Goal: Task Accomplishment & Management: Manage account settings

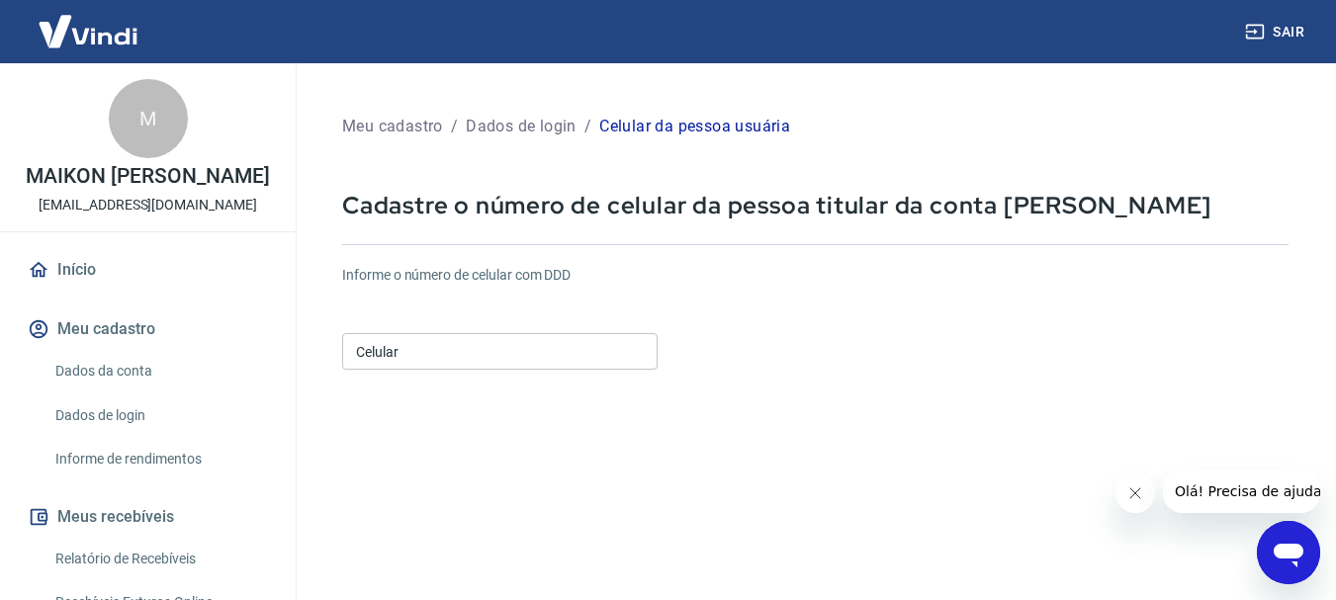
click at [415, 349] on input "Celular" at bounding box center [499, 351] width 315 height 37
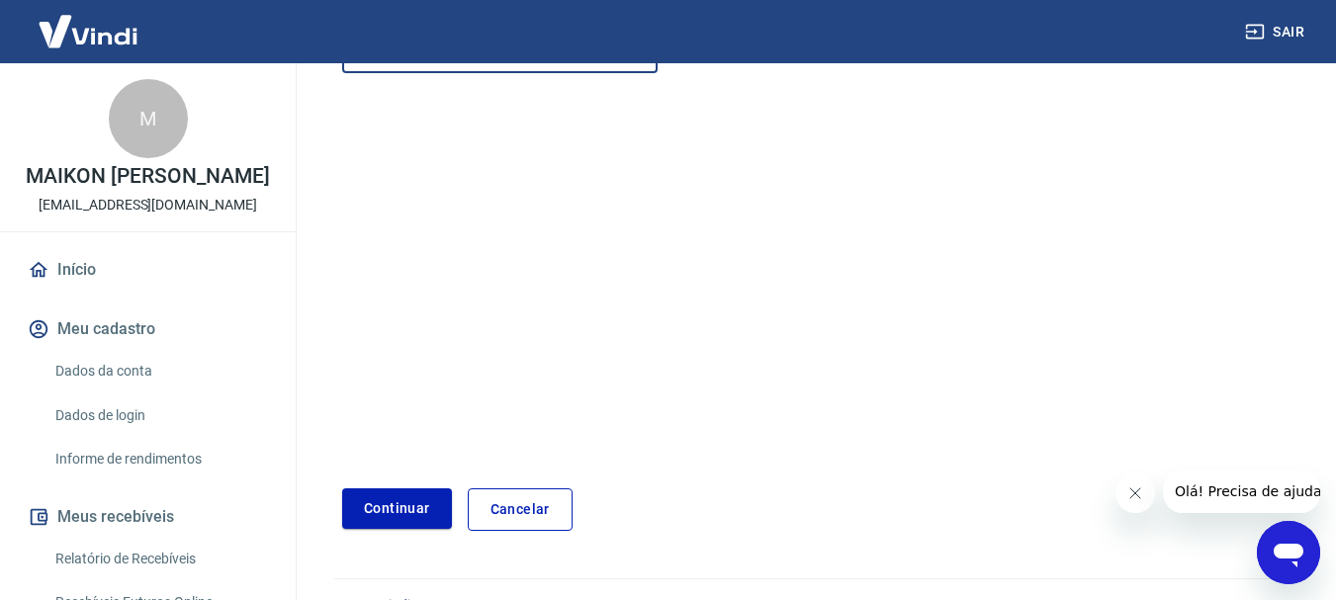
scroll to position [336, 0]
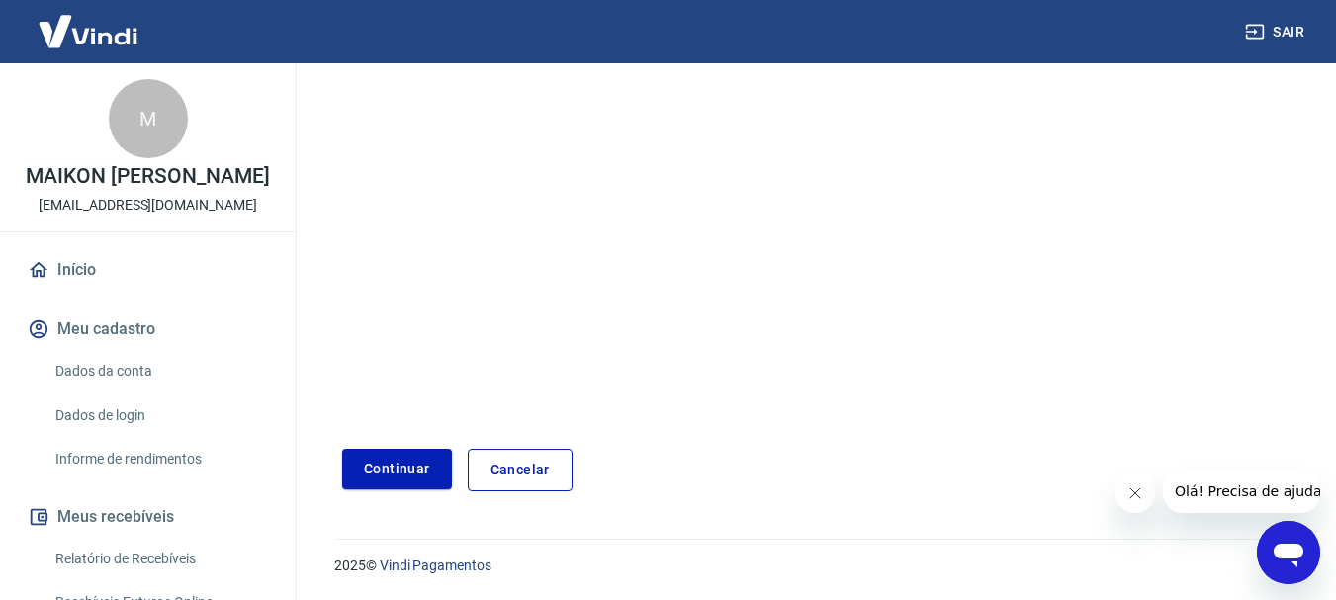
type input "[PHONE_NUMBER]"
click at [117, 373] on link "Dados da conta" at bounding box center [159, 371] width 224 height 41
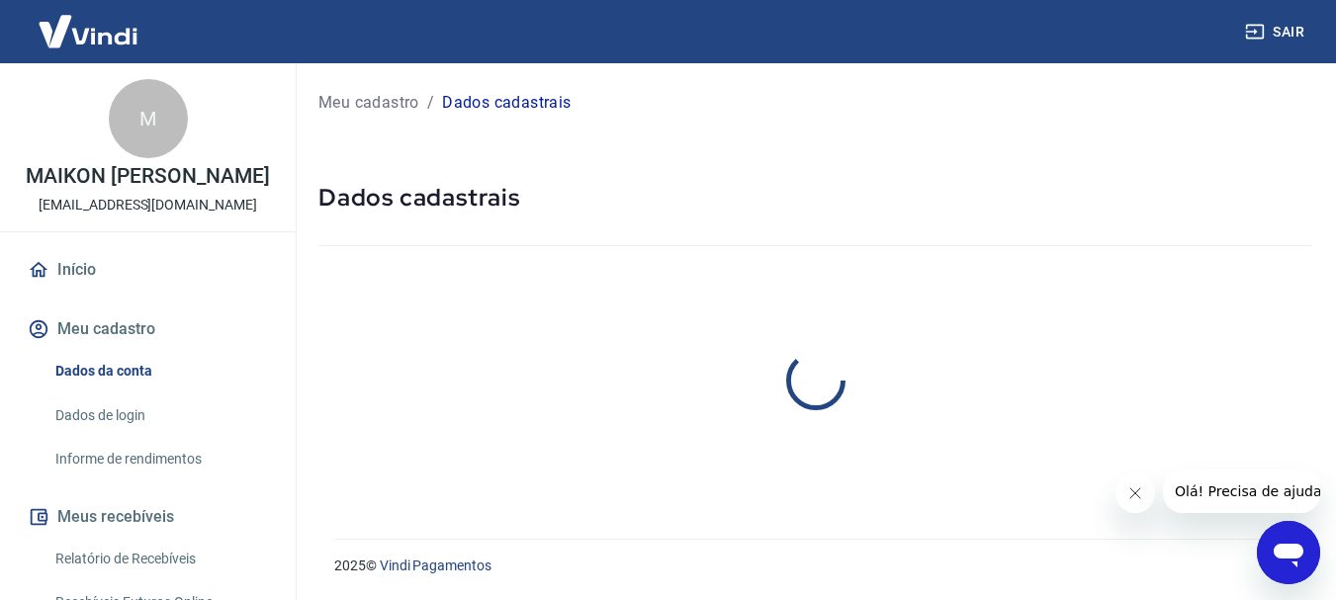
select select "SP"
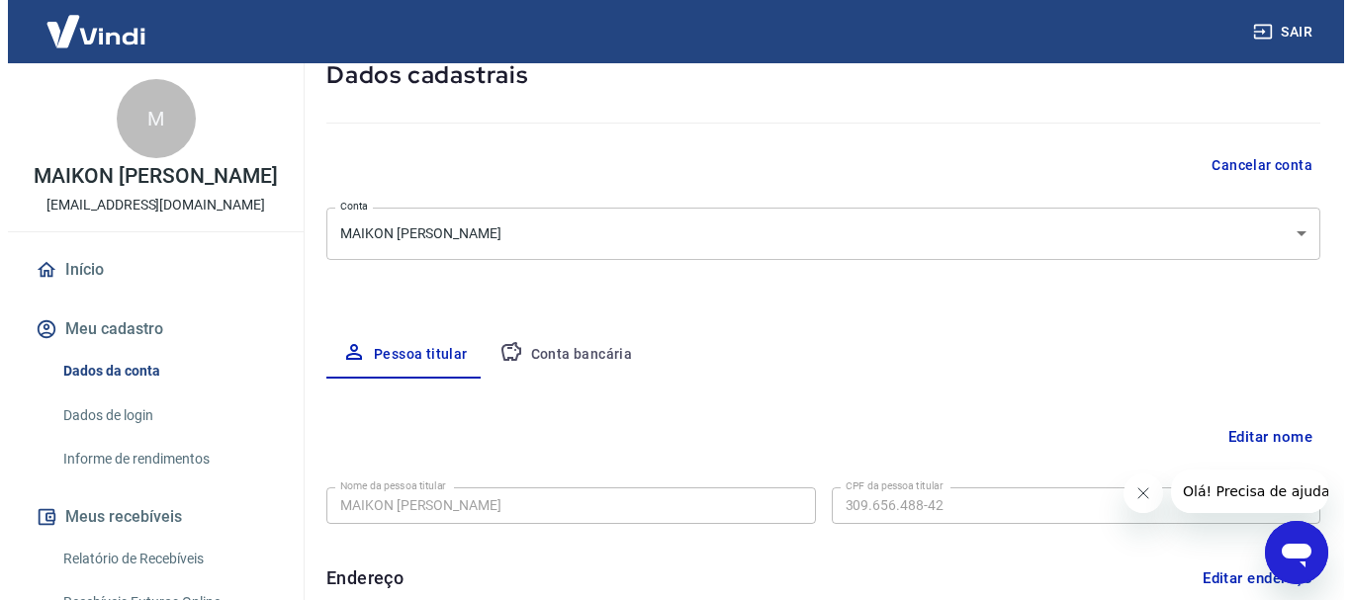
scroll to position [99, 0]
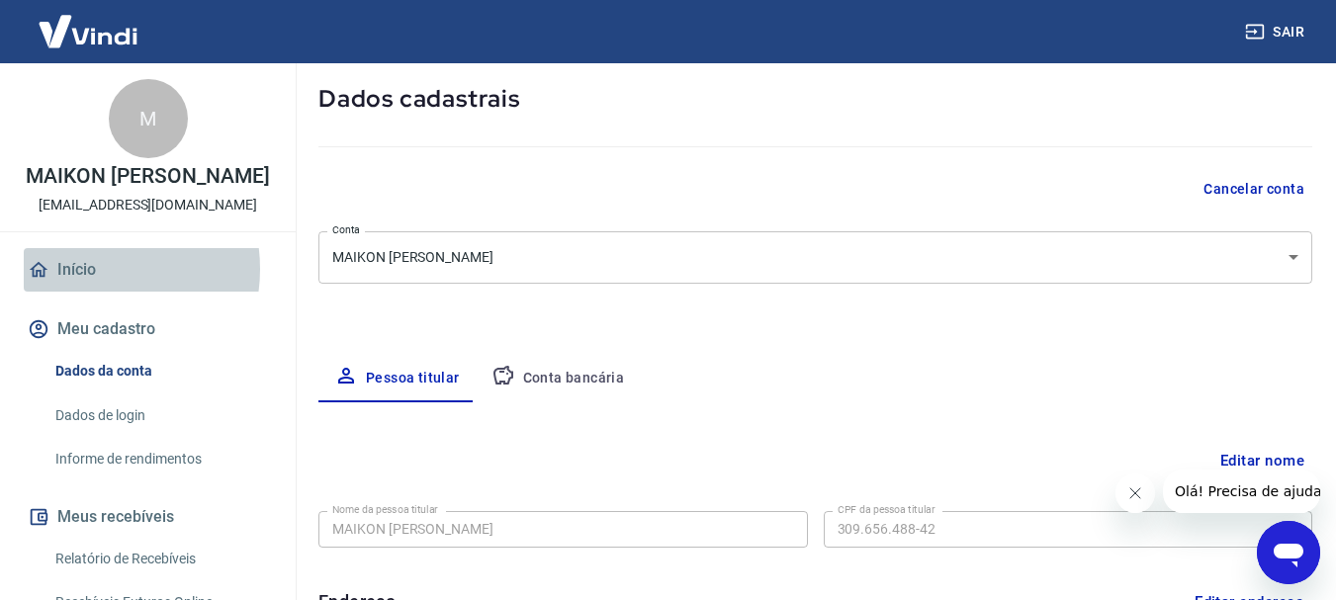
click at [90, 269] on link "Início" at bounding box center [148, 270] width 248 height 44
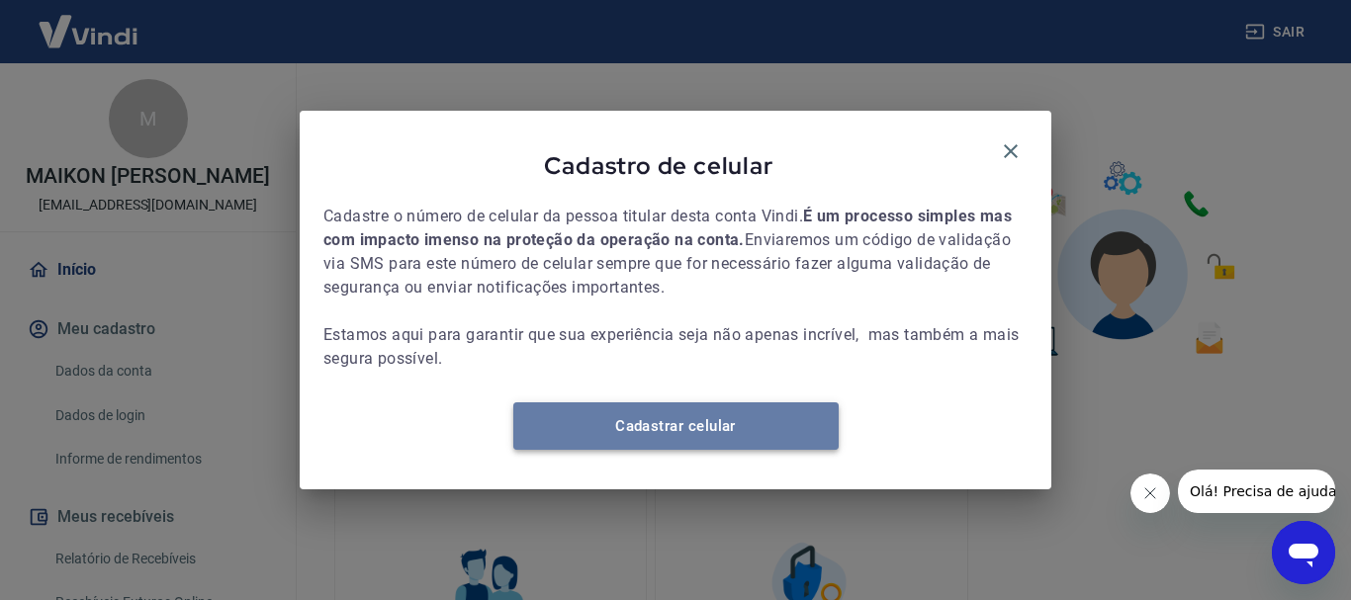
click at [681, 447] on link "Cadastrar celular" at bounding box center [675, 425] width 325 height 47
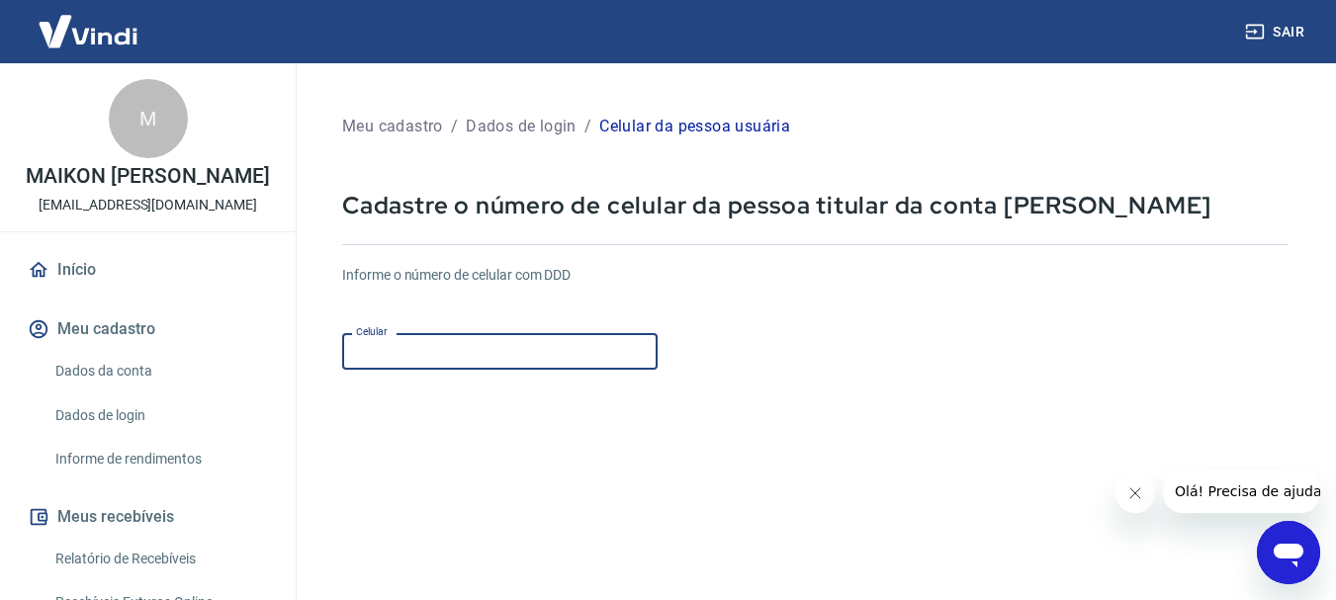
click at [437, 347] on input "Celular" at bounding box center [499, 351] width 315 height 37
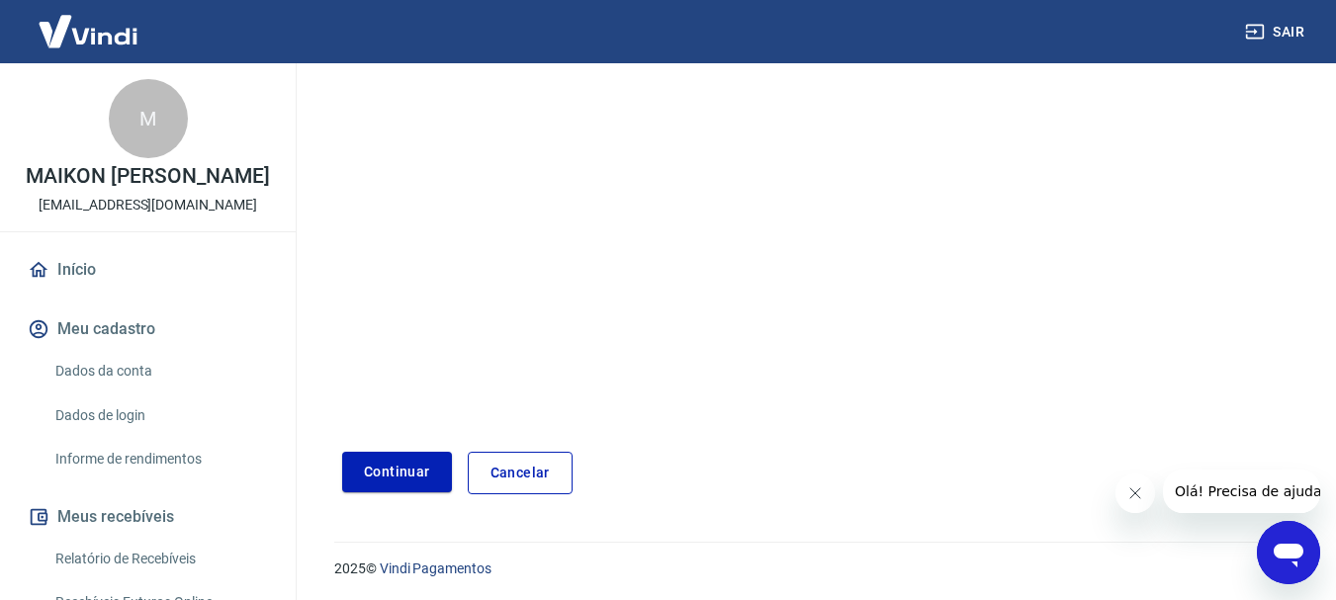
scroll to position [336, 0]
type input "[PHONE_NUMBER]"
click at [398, 467] on button "Continuar" at bounding box center [397, 469] width 110 height 41
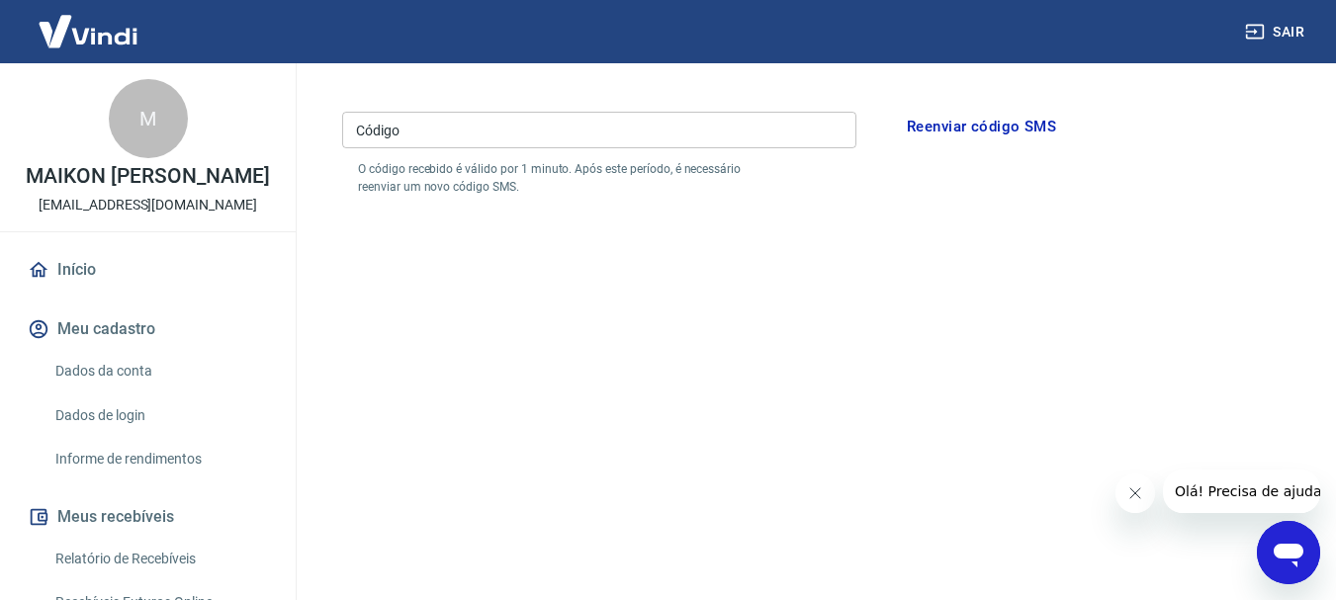
scroll to position [138, 0]
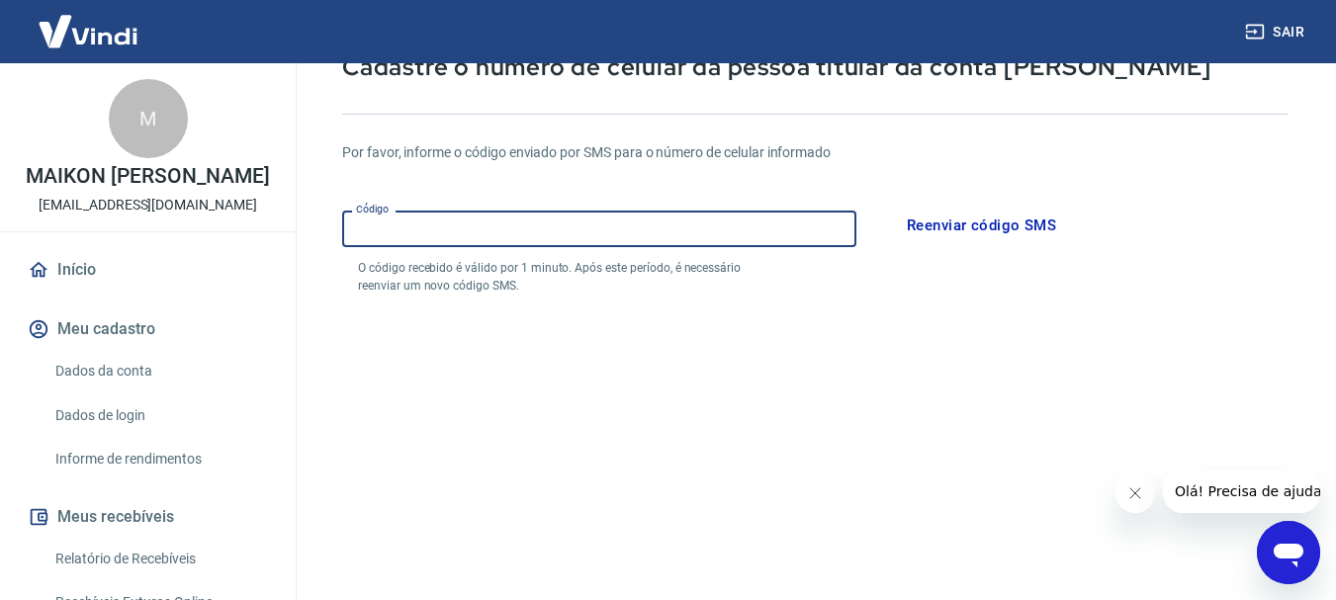
click at [423, 226] on input "Código" at bounding box center [599, 229] width 514 height 37
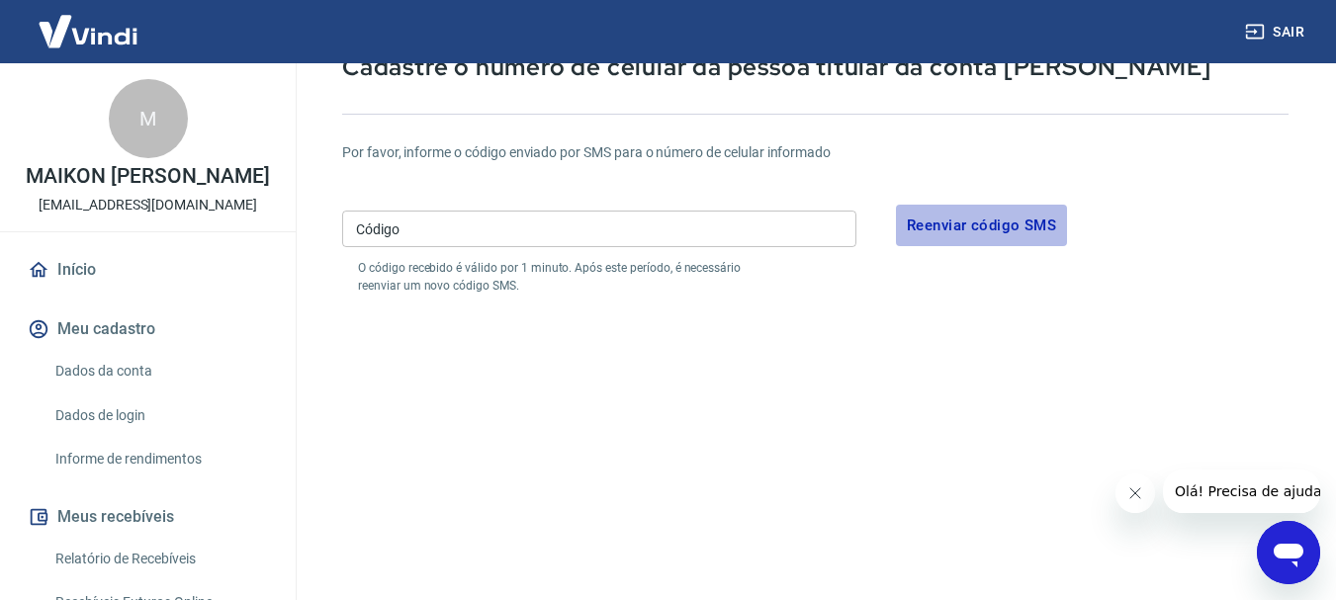
click at [933, 229] on button "Reenviar código SMS" at bounding box center [981, 226] width 171 height 42
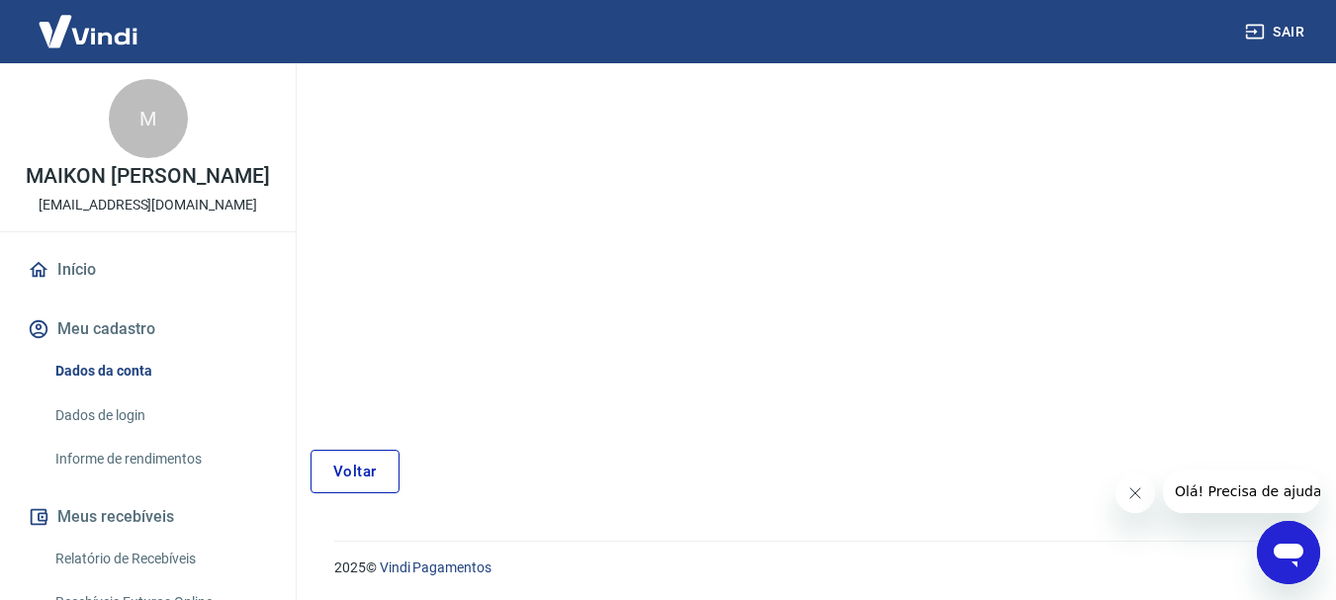
scroll to position [238, 0]
click at [378, 468] on link "Voltar" at bounding box center [354, 470] width 89 height 44
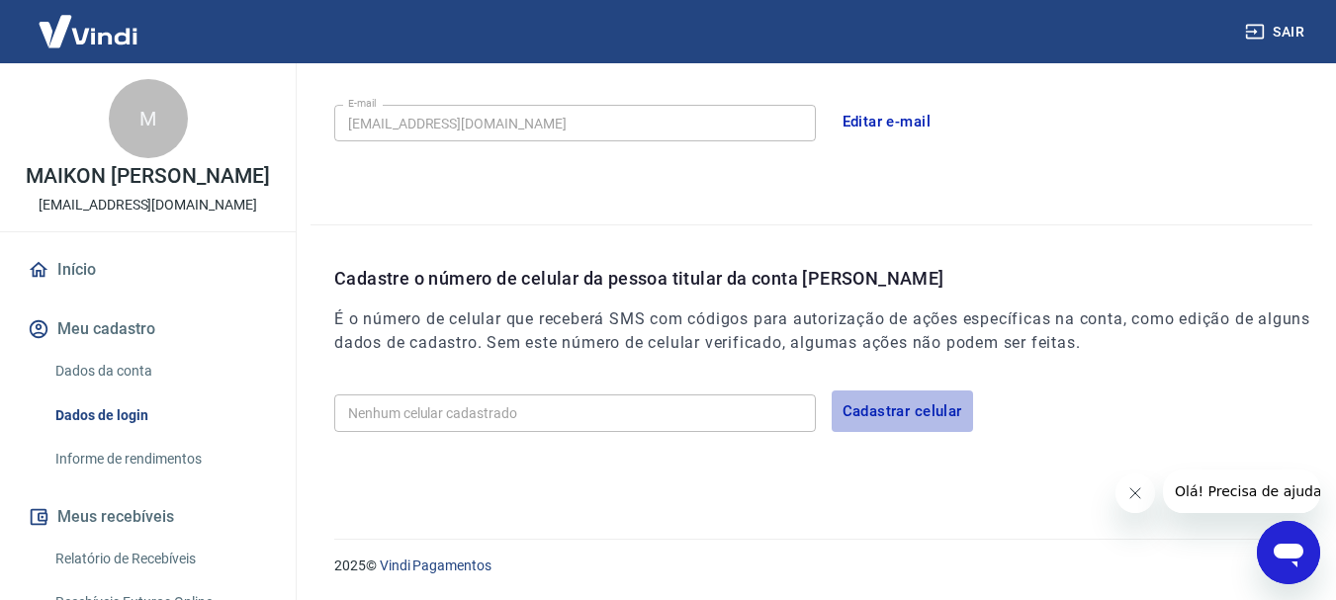
click at [895, 415] on button "Cadastrar celular" at bounding box center [902, 412] width 141 height 42
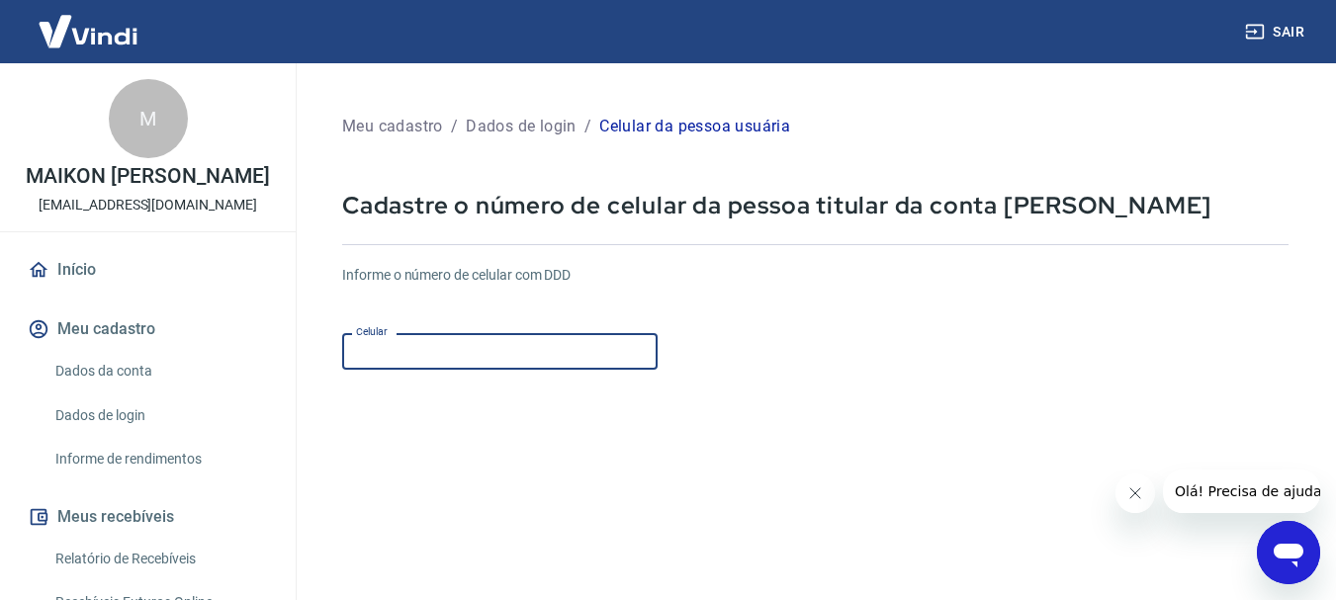
click at [411, 346] on input "Celular" at bounding box center [499, 351] width 315 height 37
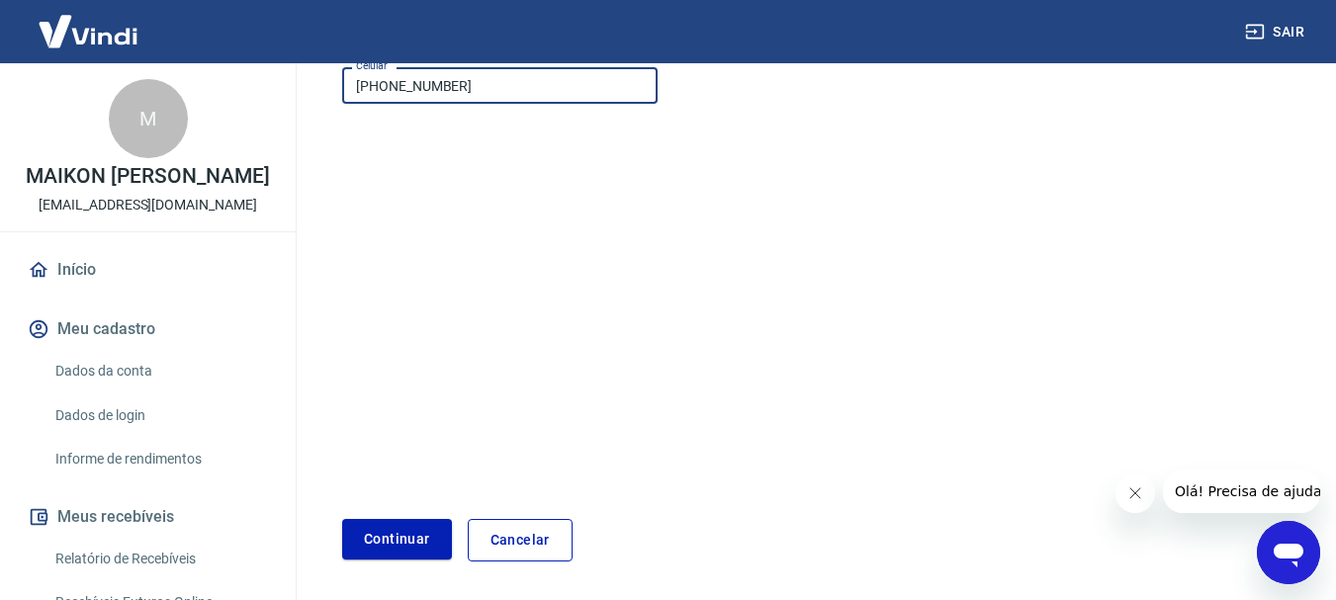
scroll to position [297, 0]
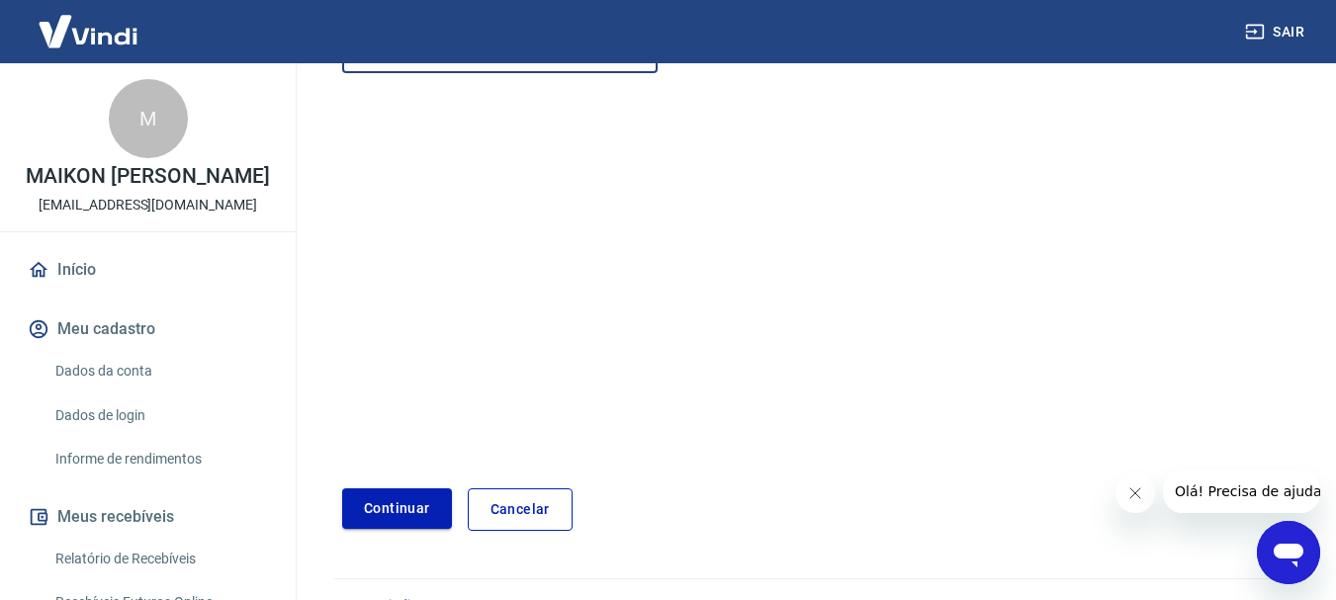
type input "[PHONE_NUMBER]"
click at [431, 506] on button "Continuar" at bounding box center [397, 508] width 110 height 41
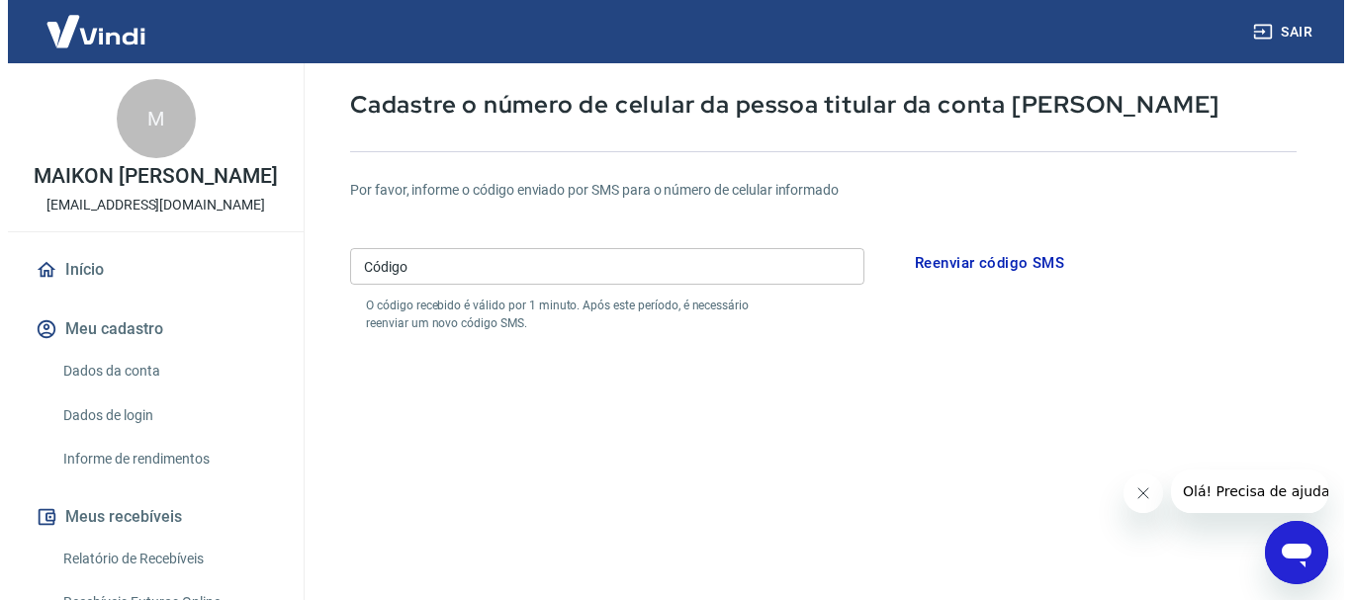
scroll to position [99, 0]
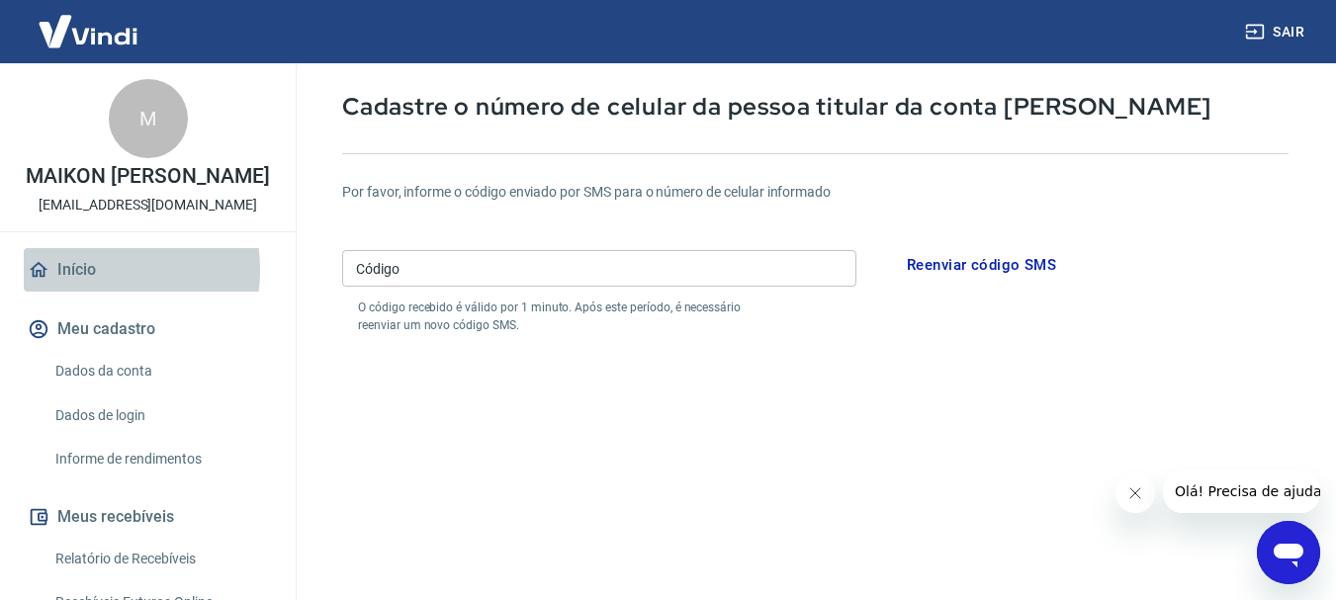
click at [87, 270] on link "Início" at bounding box center [148, 270] width 248 height 44
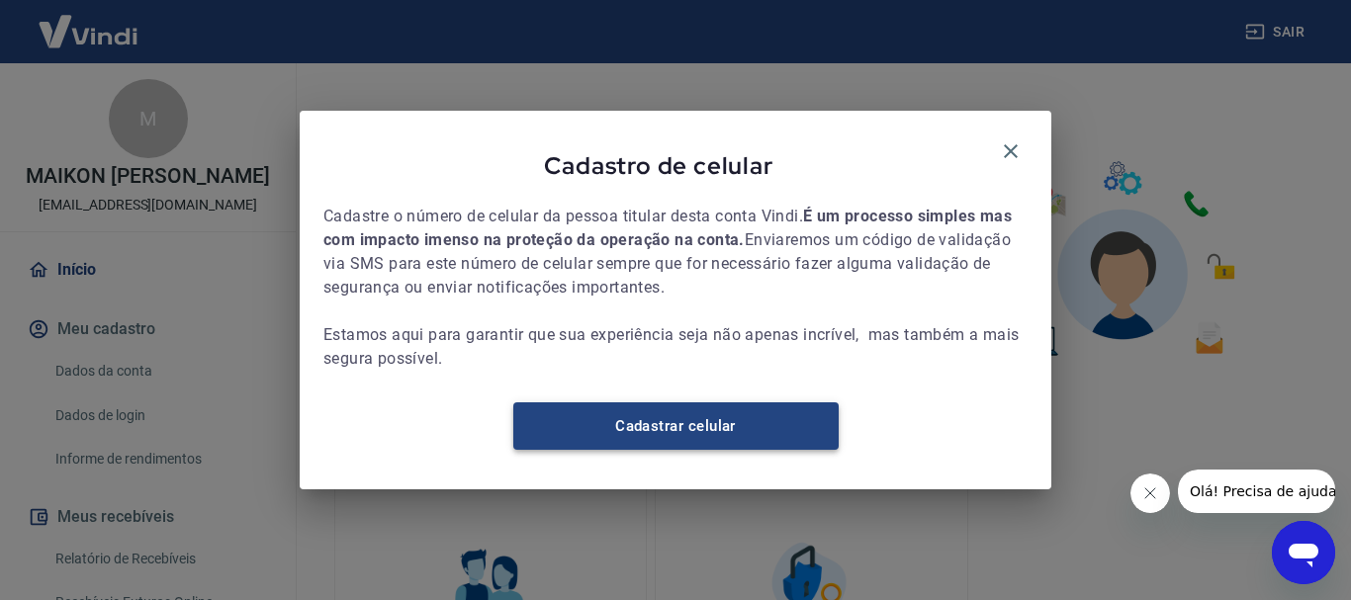
click at [666, 438] on link "Cadastrar celular" at bounding box center [675, 425] width 325 height 47
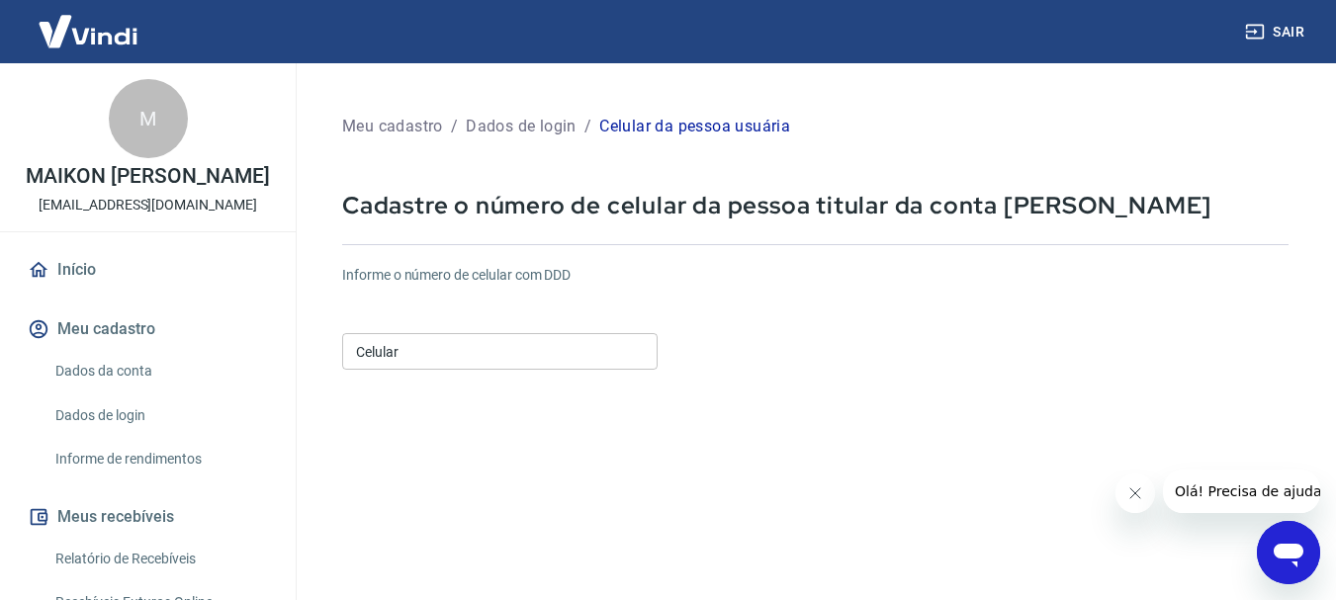
click at [446, 358] on input "Celular" at bounding box center [499, 351] width 315 height 37
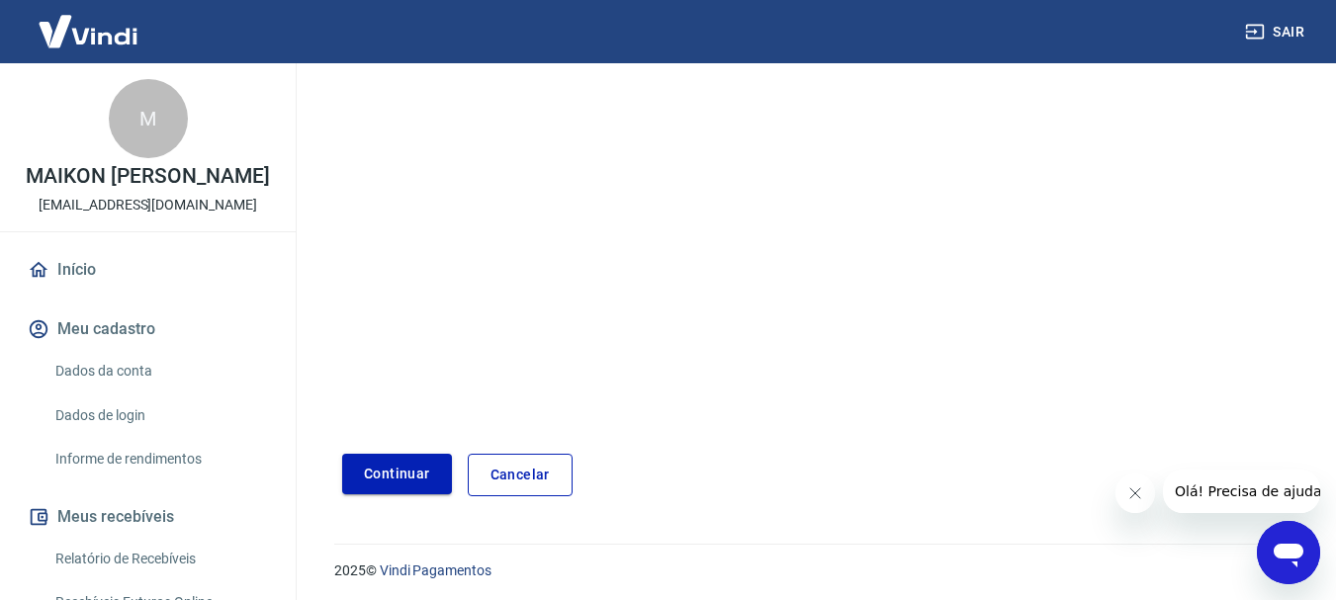
scroll to position [336, 0]
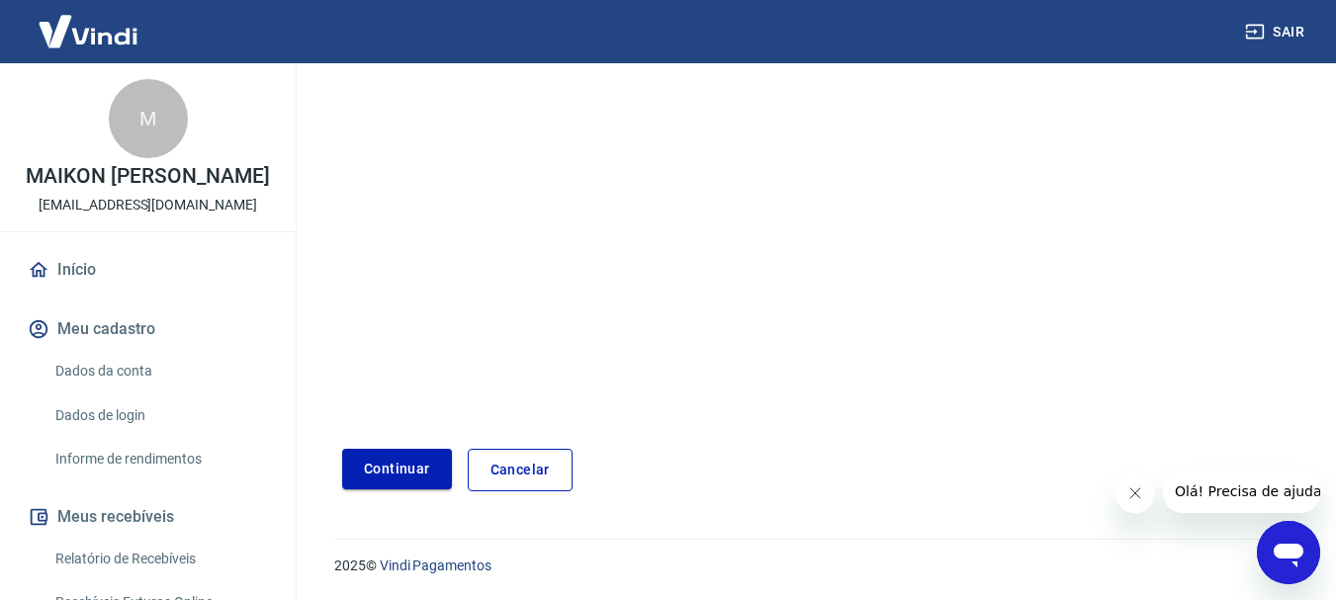
type input "[PHONE_NUMBER]"
click at [413, 478] on button "Continuar" at bounding box center [397, 469] width 110 height 41
